Goal: Book appointment/travel/reservation

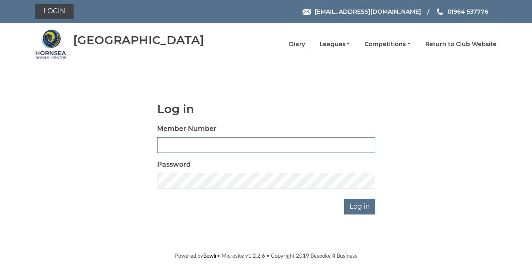
click at [169, 144] on input "Member Number" at bounding box center [266, 145] width 218 height 16
type input "0865"
click at [344, 199] on input "Log in" at bounding box center [359, 207] width 31 height 16
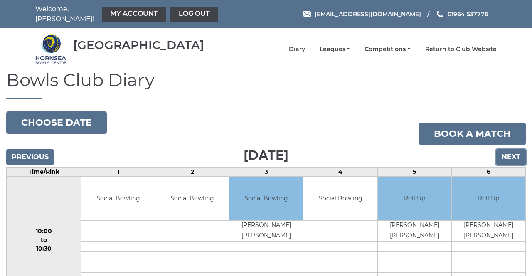
click at [512, 151] on input "Next" at bounding box center [512, 157] width 30 height 16
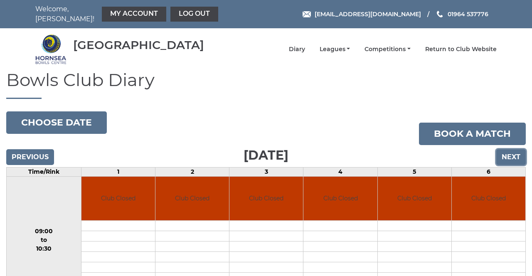
click at [512, 155] on input "Next" at bounding box center [512, 157] width 30 height 16
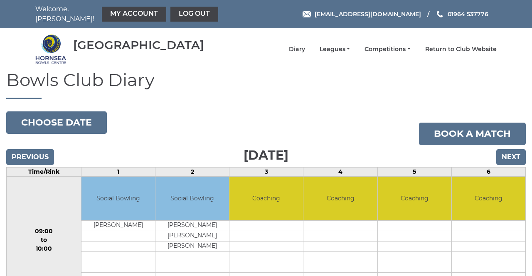
click at [265, 220] on td at bounding box center [267, 225] width 74 height 10
click at [274, 194] on td "Coaching" at bounding box center [267, 199] width 74 height 44
click at [474, 195] on td "Coaching" at bounding box center [489, 199] width 74 height 44
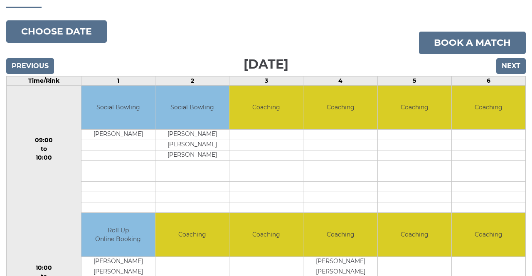
scroll to position [92, 0]
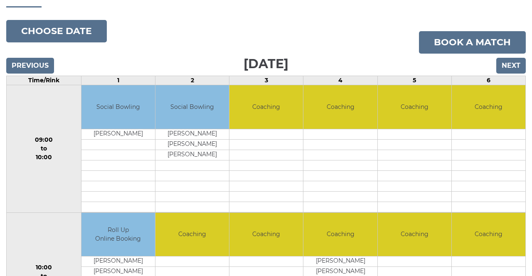
click at [406, 257] on td at bounding box center [415, 262] width 74 height 10
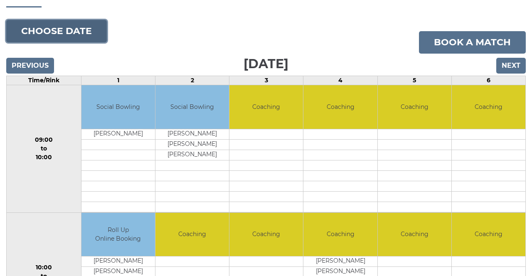
click at [47, 25] on button "Choose date" at bounding box center [56, 31] width 101 height 22
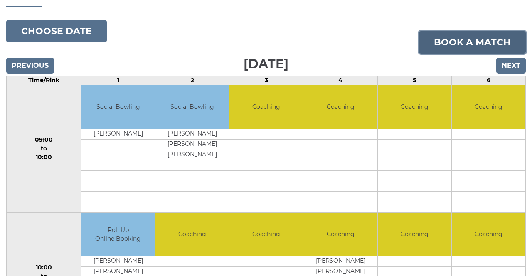
click at [458, 39] on link "Book a match" at bounding box center [472, 42] width 107 height 22
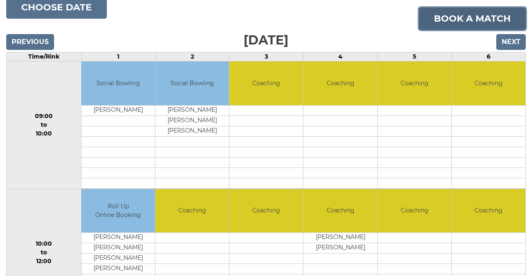
scroll to position [118, 0]
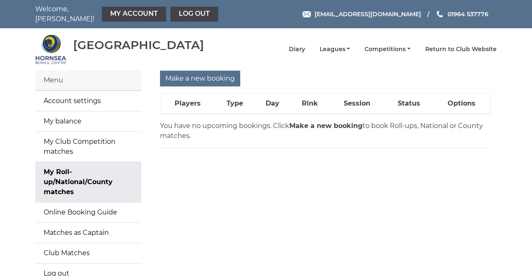
click at [55, 171] on link "My Roll-up/National/County matches" at bounding box center [88, 182] width 106 height 40
click at [206, 74] on input "Make a new booking" at bounding box center [200, 79] width 80 height 16
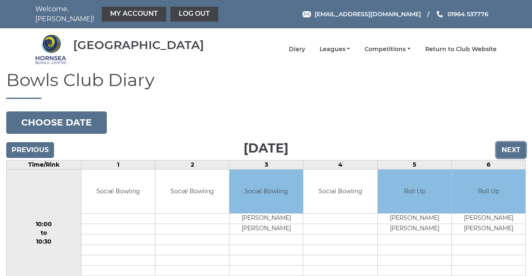
click at [504, 146] on input "Next" at bounding box center [512, 150] width 30 height 16
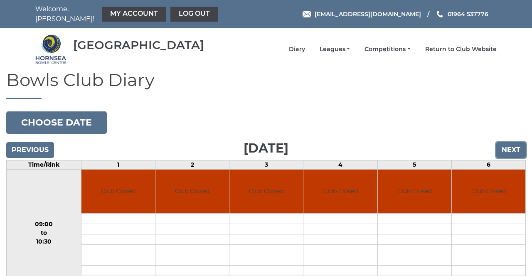
click at [509, 149] on input "Next" at bounding box center [512, 150] width 30 height 16
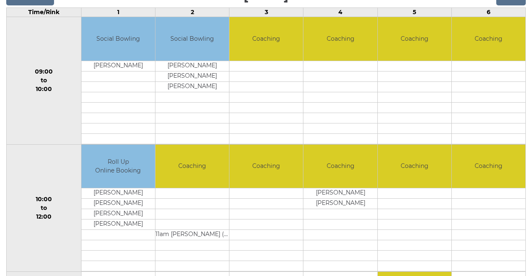
scroll to position [155, 0]
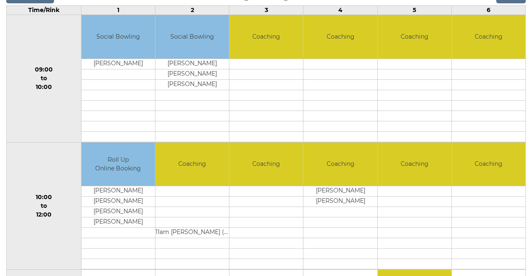
click at [257, 191] on td at bounding box center [267, 191] width 74 height 10
click at [268, 157] on td "Coaching" at bounding box center [267, 165] width 74 height 44
click at [272, 197] on td at bounding box center [267, 202] width 74 height 10
click at [268, 207] on td at bounding box center [267, 212] width 74 height 10
click at [267, 207] on td at bounding box center [267, 212] width 74 height 10
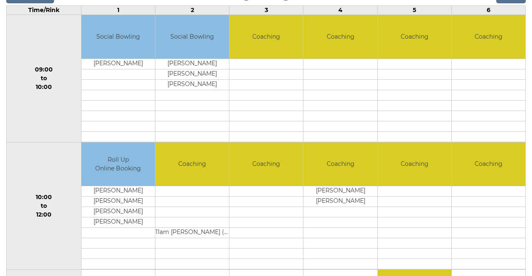
click at [266, 207] on td at bounding box center [267, 212] width 74 height 10
click at [250, 186] on td at bounding box center [267, 191] width 74 height 10
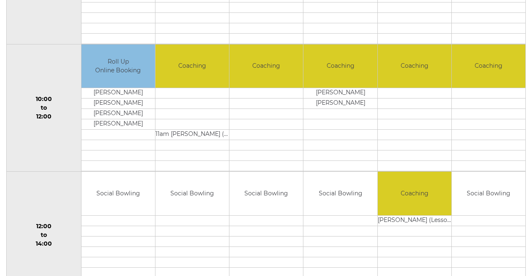
scroll to position [255, 0]
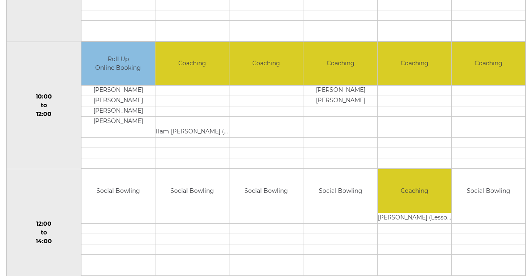
click at [259, 96] on td at bounding box center [267, 101] width 74 height 10
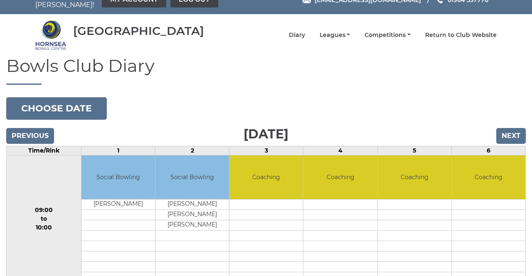
scroll to position [22, 0]
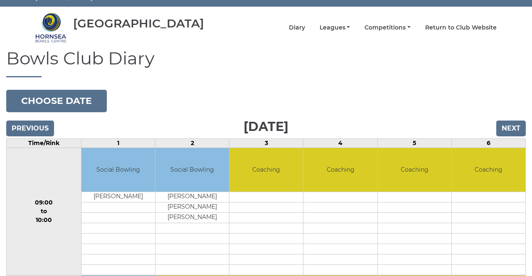
click at [347, 223] on td at bounding box center [341, 228] width 74 height 10
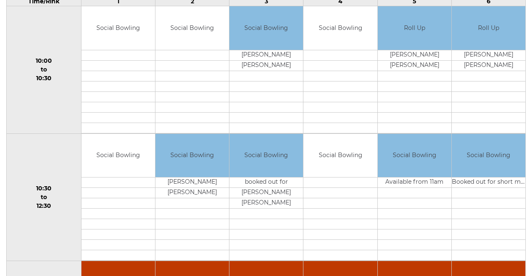
scroll to position [163, 0]
